Goal: Task Accomplishment & Management: Use online tool/utility

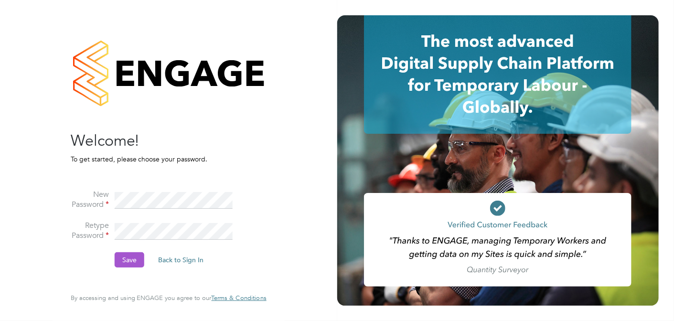
click at [130, 260] on button "Save" at bounding box center [130, 259] width 30 height 15
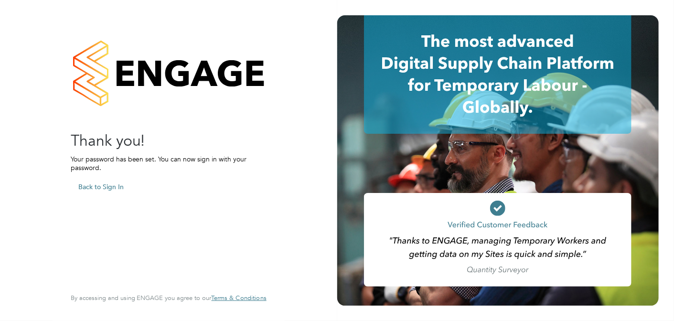
click at [91, 182] on button "Back to Sign In" at bounding box center [101, 186] width 61 height 15
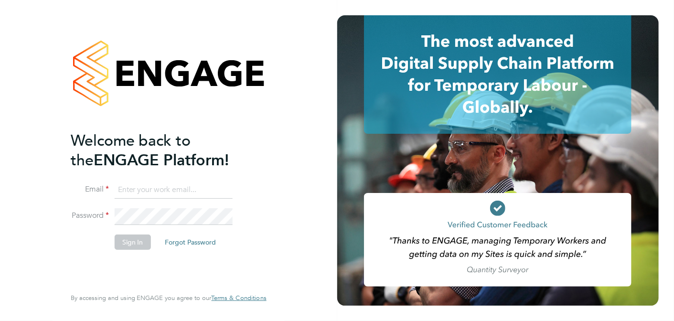
click at [119, 191] on input at bounding box center [174, 190] width 118 height 17
type input "chelsea.nolan@justice.gov.uk"
click at [143, 242] on button "Sign In" at bounding box center [133, 242] width 36 height 15
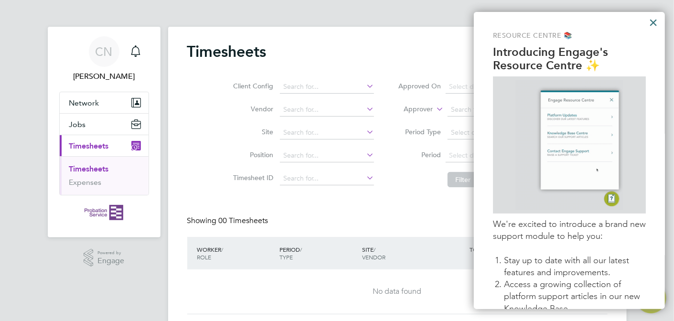
click at [653, 25] on button "×" at bounding box center [653, 22] width 9 height 15
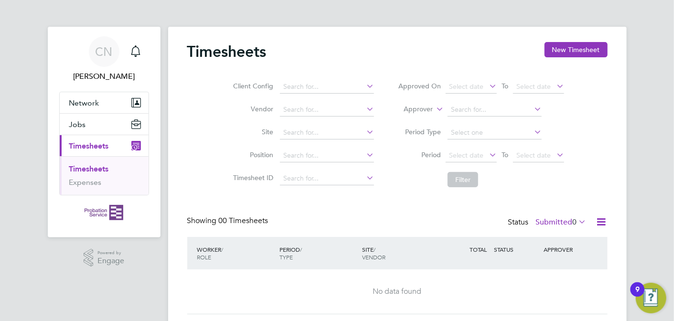
click at [106, 175] on li "Timesheets" at bounding box center [105, 170] width 72 height 13
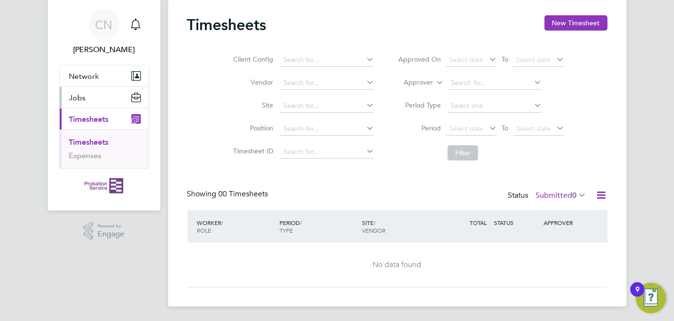
click at [116, 93] on button "Jobs" at bounding box center [104, 97] width 89 height 21
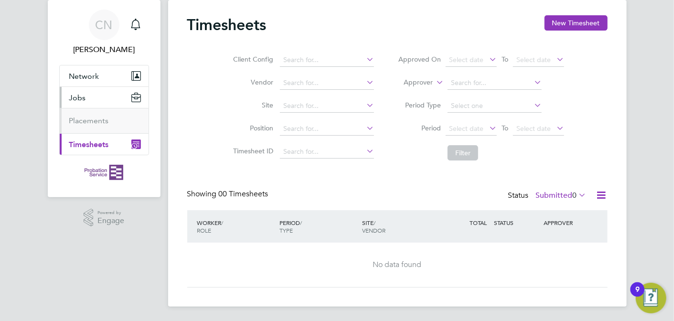
click at [116, 93] on button "Jobs" at bounding box center [104, 97] width 89 height 21
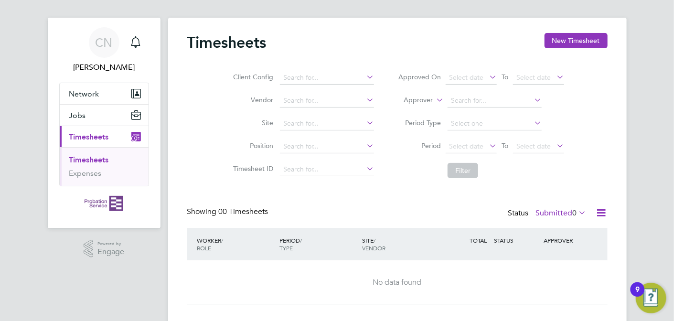
scroll to position [0, 0]
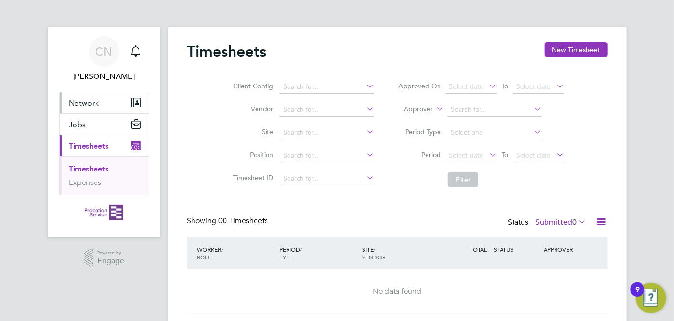
click at [107, 96] on button "Network" at bounding box center [104, 102] width 89 height 21
